Goal: Task Accomplishment & Management: Manage account settings

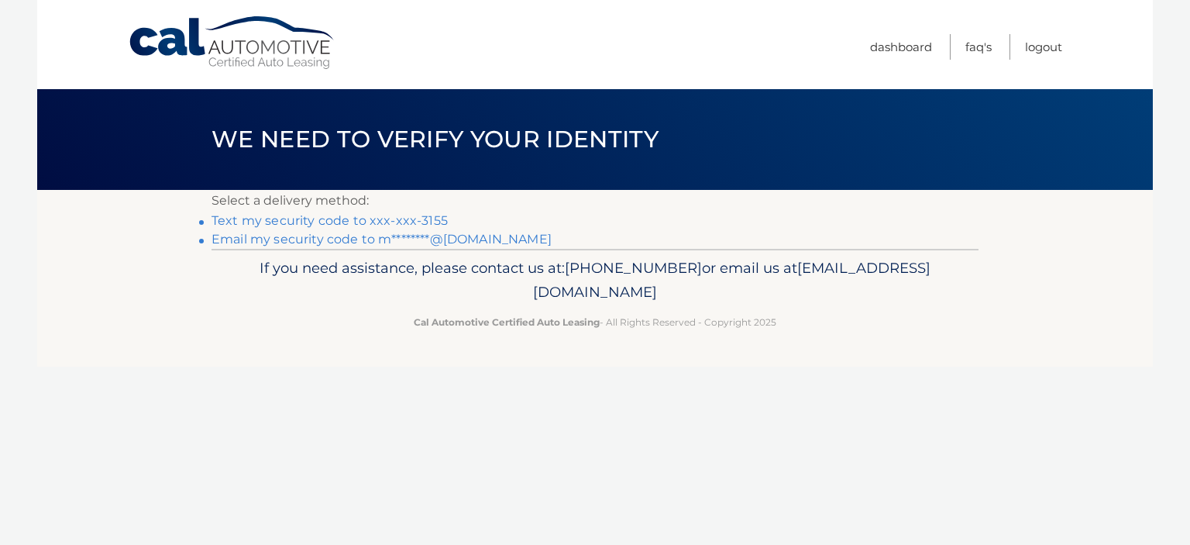
click at [263, 222] on link "Text my security code to xxx-xxx-3155" at bounding box center [330, 220] width 236 height 15
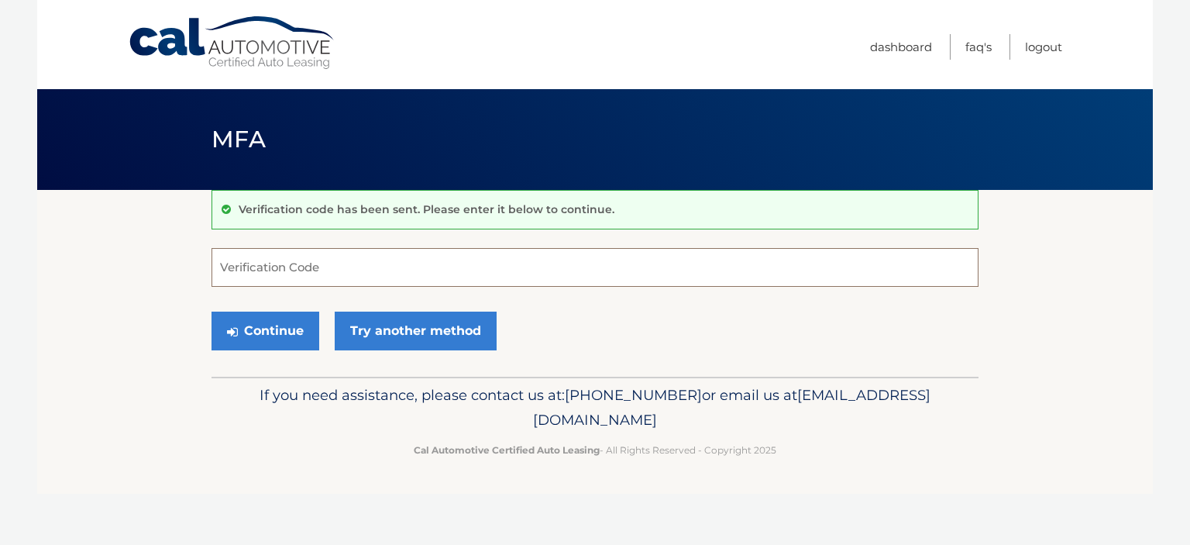
click at [257, 263] on input "Verification Code" at bounding box center [595, 267] width 767 height 39
type input "465591"
click at [268, 325] on button "Continue" at bounding box center [266, 331] width 108 height 39
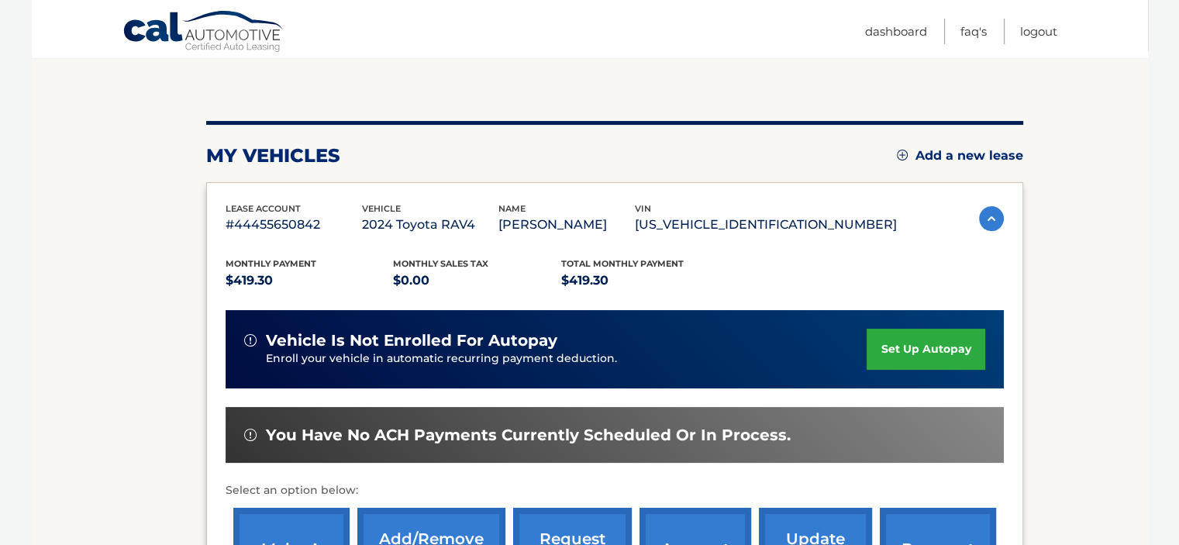
scroll to position [387, 0]
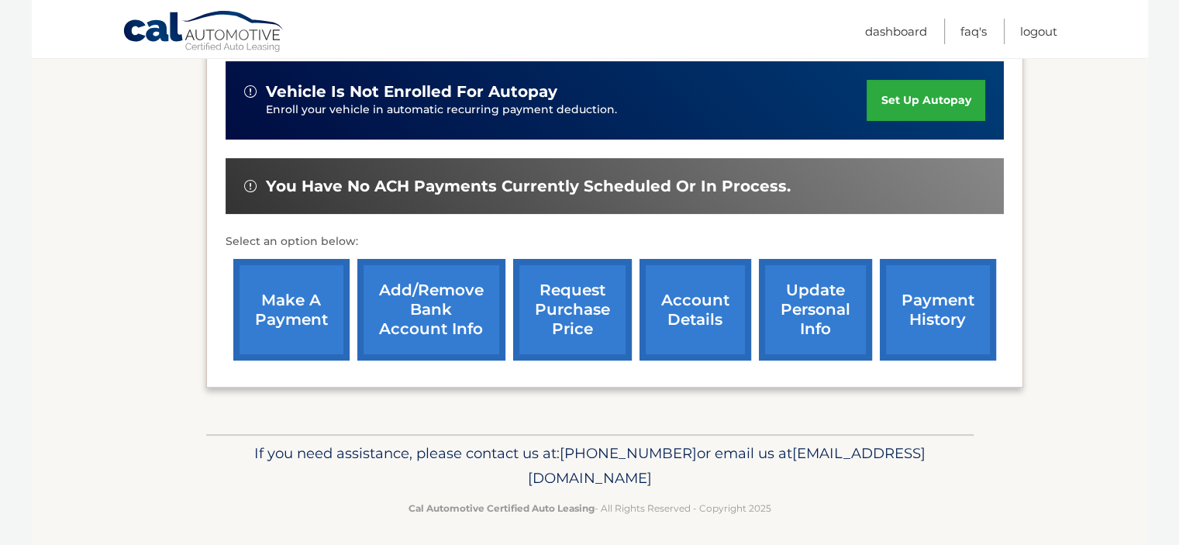
click at [670, 312] on link "account details" at bounding box center [695, 310] width 112 height 102
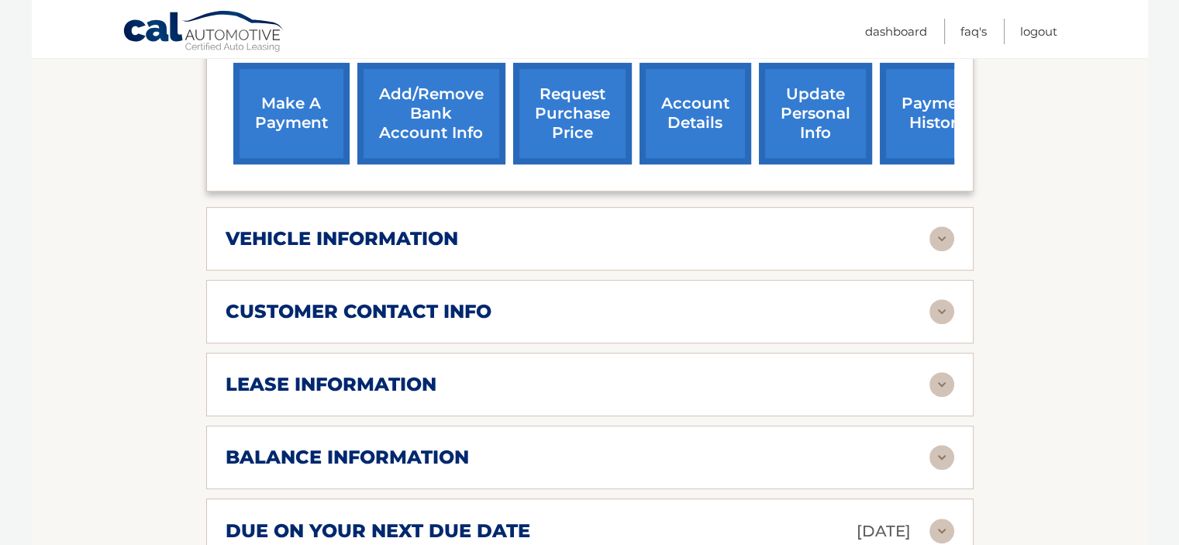
scroll to position [620, 0]
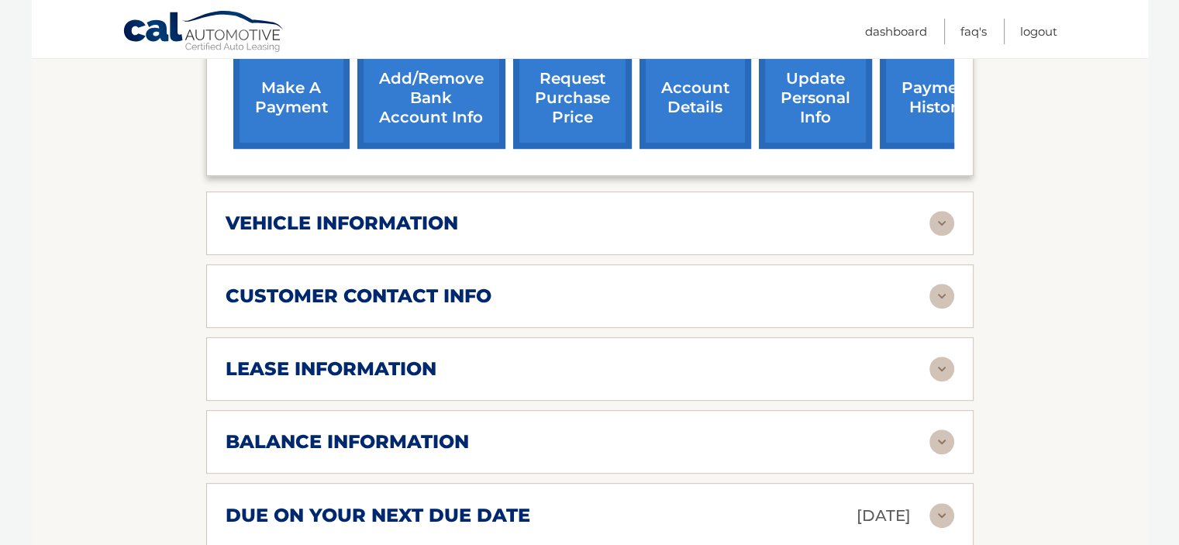
click at [384, 365] on h2 "lease information" at bounding box center [331, 368] width 211 height 23
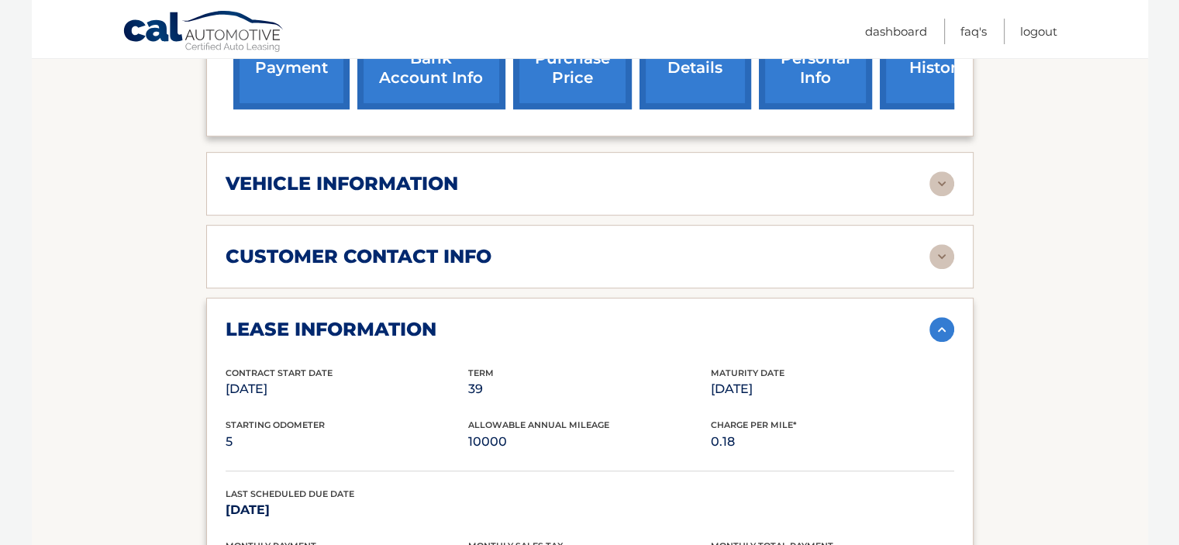
scroll to position [697, 0]
